Goal: Transaction & Acquisition: Purchase product/service

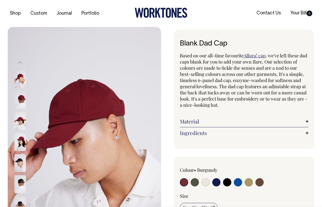
click at [195, 182] on input "radio" at bounding box center [195, 182] width 8 height 8
radio input "true"
select select "Olive"
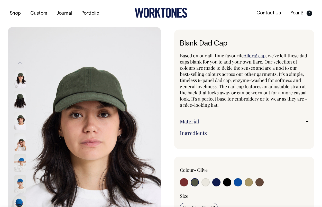
click at [204, 170] on label "Olive" at bounding box center [202, 170] width 11 height 6
copy label "Olive"
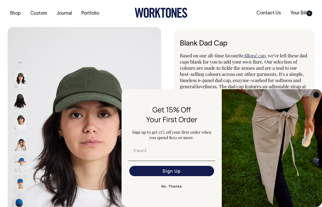
click at [316, 92] on circle "Close dialog" at bounding box center [316, 95] width 6 height 6
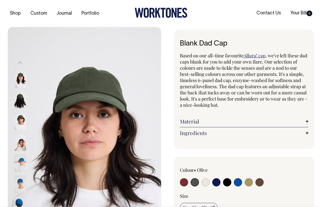
click at [212, 45] on h1 "Blank Dad Cap" at bounding box center [244, 44] width 129 height 8
copy div "Blank Dad Cap"
